Goal: Transaction & Acquisition: Download file/media

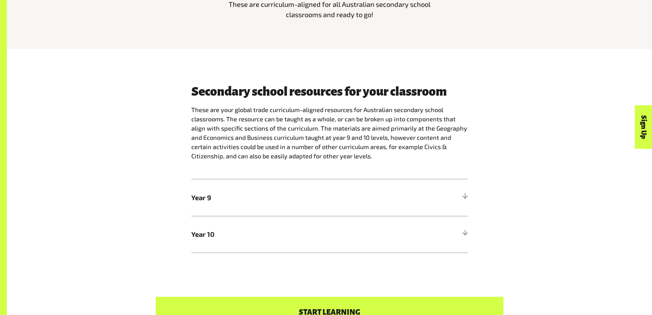
scroll to position [445, 0]
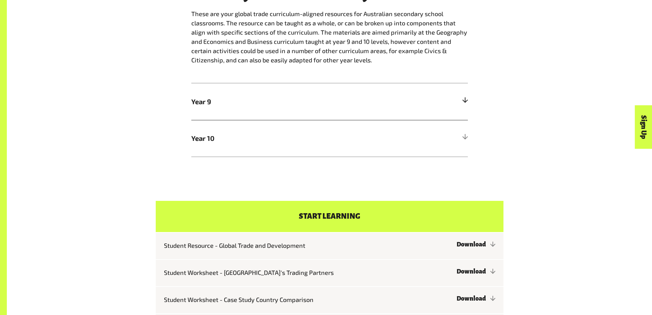
click at [463, 100] on div at bounding box center [465, 101] width 6 height 6
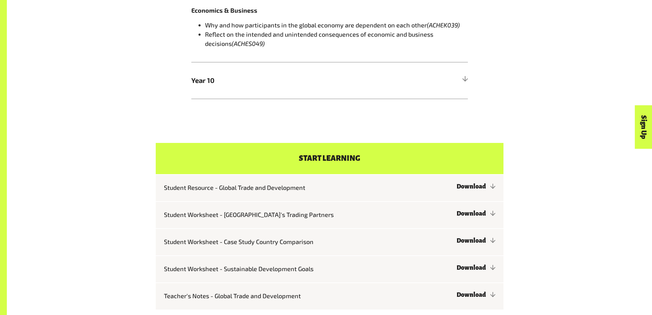
scroll to position [685, 0]
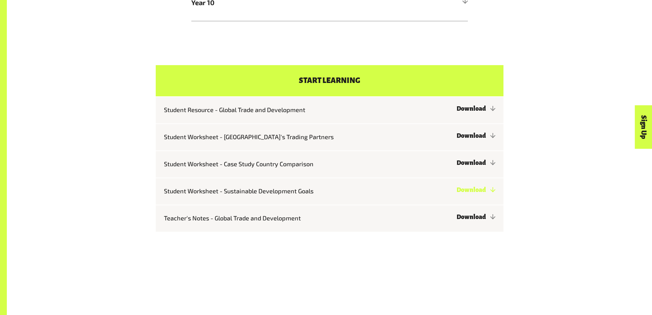
click at [477, 192] on link "Download" at bounding box center [476, 189] width 39 height 7
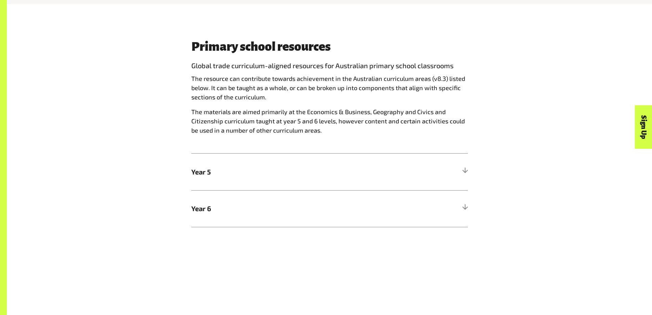
scroll to position [411, 0]
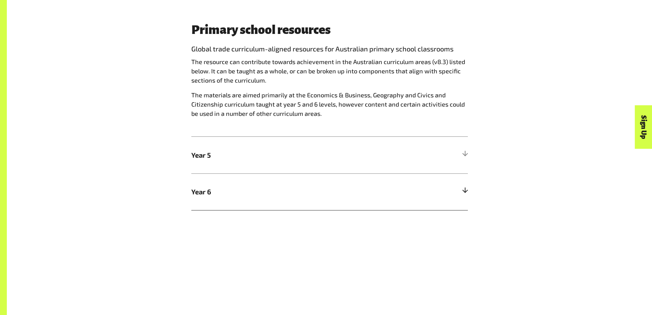
click at [466, 190] on div at bounding box center [465, 191] width 6 height 6
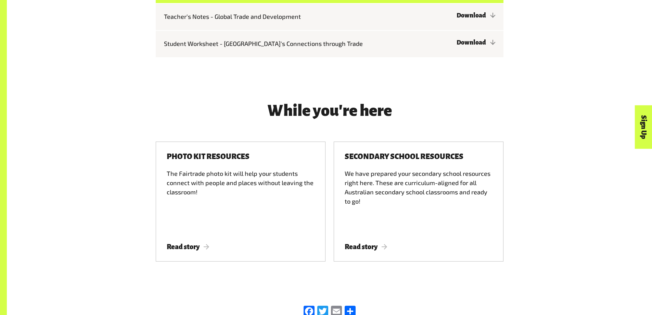
scroll to position [1027, 0]
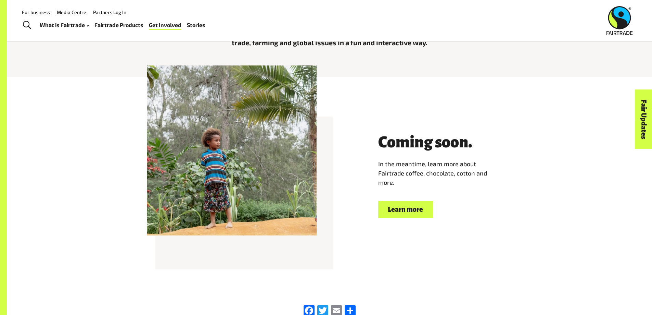
scroll to position [308, 0]
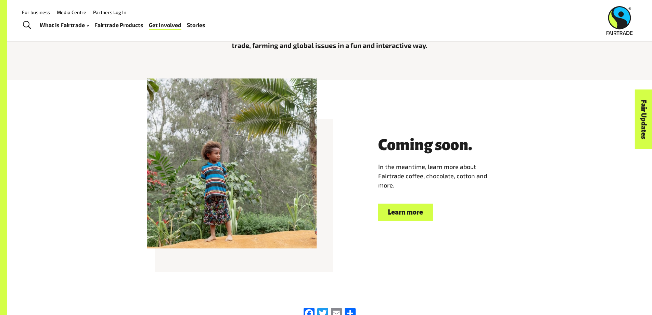
click at [397, 212] on link "Learn more" at bounding box center [405, 211] width 55 height 17
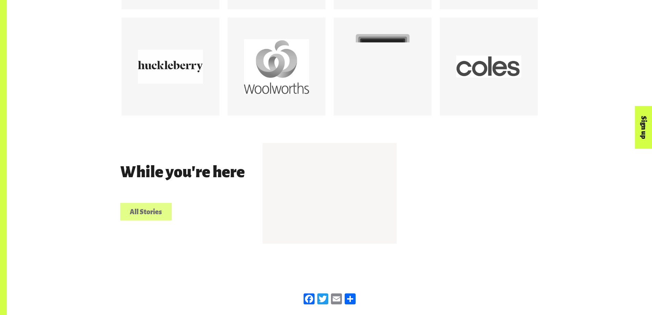
scroll to position [1192, 0]
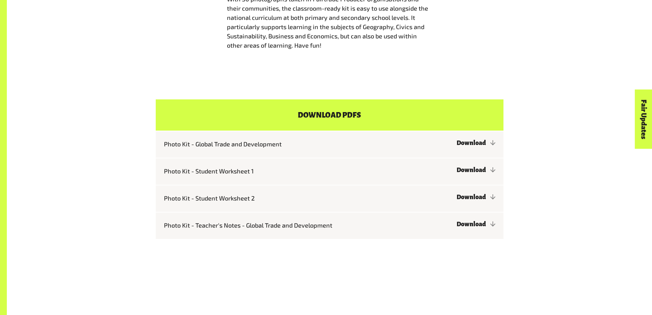
scroll to position [548, 0]
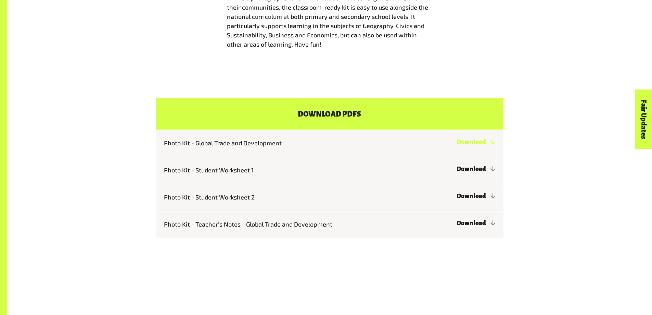
click at [485, 145] on link "Download" at bounding box center [476, 141] width 39 height 7
click at [475, 172] on link "Download" at bounding box center [476, 168] width 39 height 7
click at [484, 199] on link "Download" at bounding box center [476, 195] width 39 height 7
click at [474, 226] on link "Download" at bounding box center [476, 223] width 39 height 7
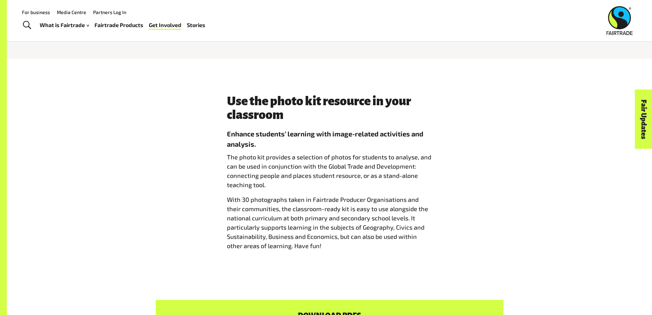
scroll to position [342, 0]
